Goal: Task Accomplishment & Management: Use online tool/utility

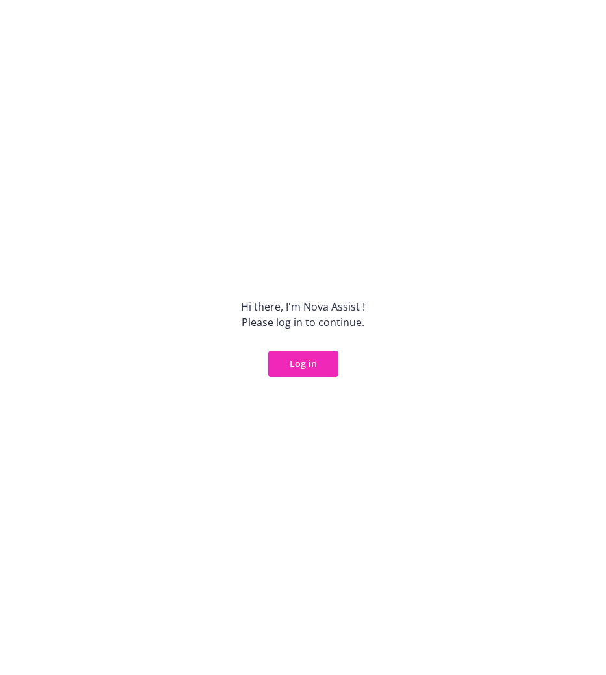
click at [413, 144] on div "Hi there, I ' m Nova Assist ! Please log in to continue. Log in" at bounding box center [303, 337] width 606 height 675
drag, startPoint x: 264, startPoint y: 58, endPoint x: 542, endPoint y: 184, distance: 305.5
click at [542, 184] on div "Hi there, I ' m Nova Assist ! Please log in to continue. Log in" at bounding box center [303, 337] width 606 height 675
